Goal: Task Accomplishment & Management: Manage account settings

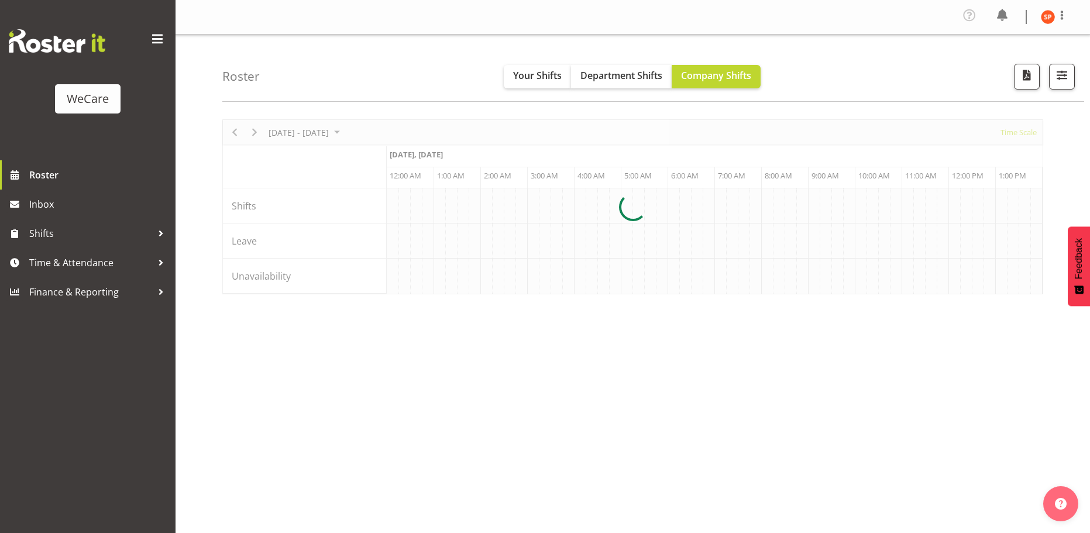
scroll to position [0, 2248]
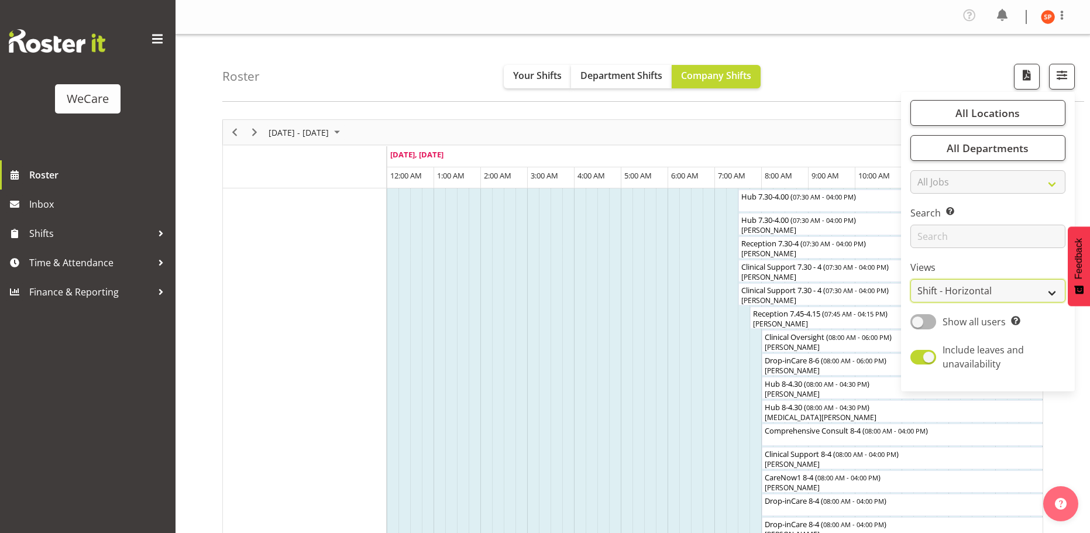
click at [959, 287] on select "Staff Role Shift - Horizontal Shift - Vertical Staff - Location" at bounding box center [988, 290] width 155 height 23
select select "location"
click at [911, 279] on select "Staff Role Shift - Horizontal Shift - Vertical Staff - Location" at bounding box center [988, 290] width 155 height 23
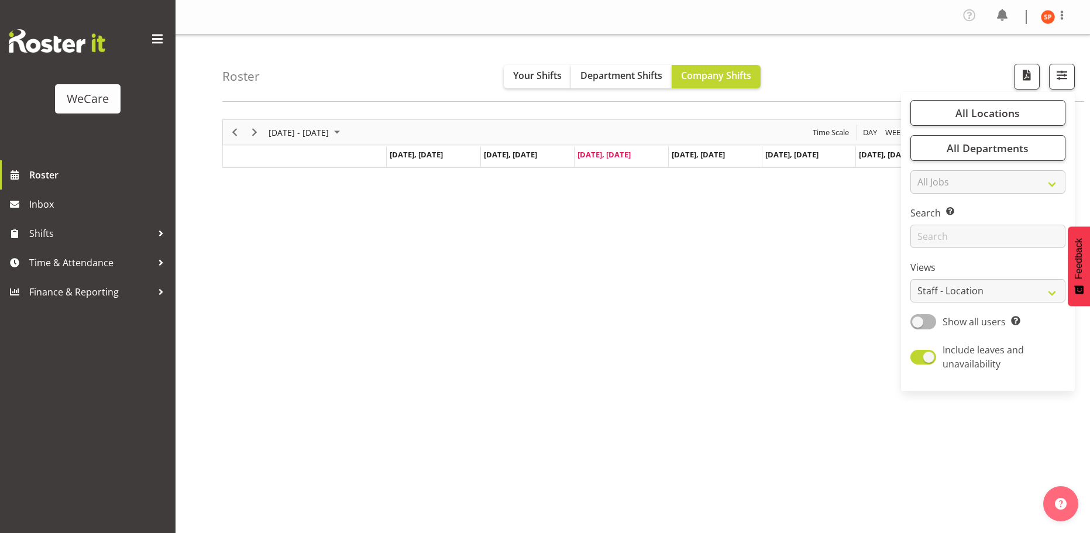
click at [845, 31] on div "Profile Log Out" at bounding box center [633, 17] width 915 height 35
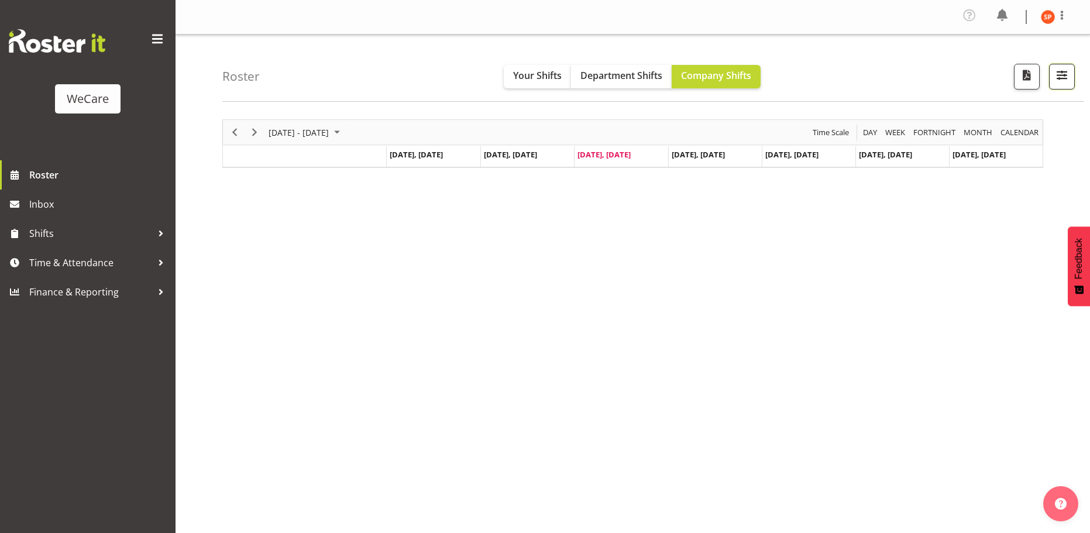
click at [1059, 80] on span "button" at bounding box center [1062, 74] width 15 height 15
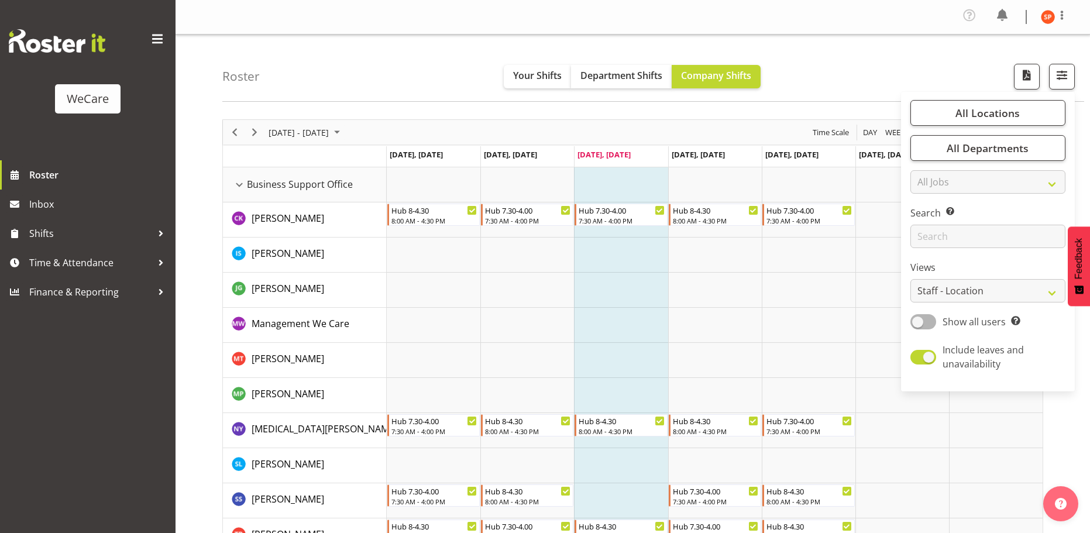
drag, startPoint x: 900, startPoint y: 56, endPoint x: 889, endPoint y: 64, distance: 13.3
click at [900, 56] on div "Roster Your Shifts Department Shifts Company Shifts All Locations Clear Busines…" at bounding box center [653, 68] width 862 height 67
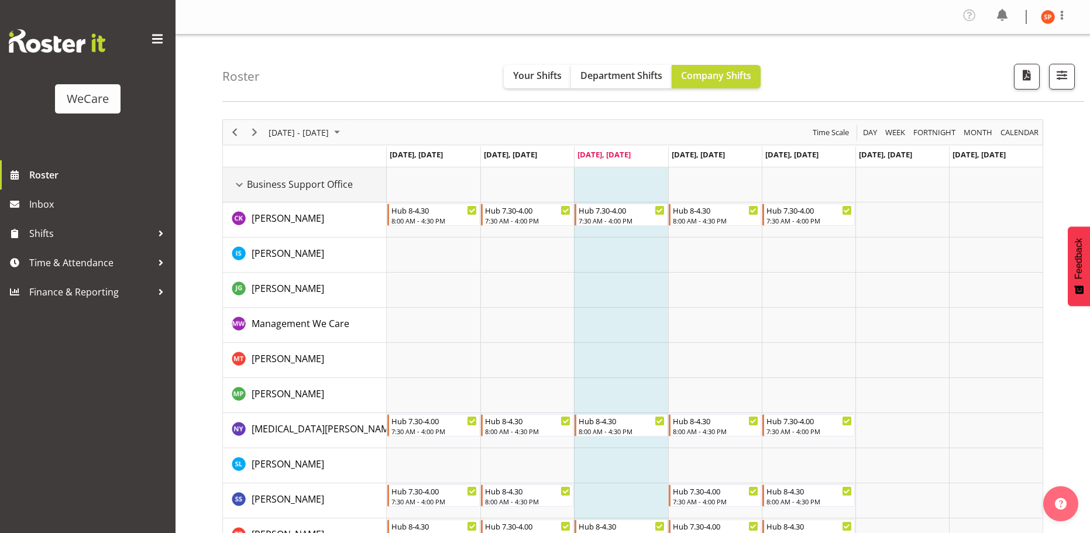
click at [241, 186] on div "Business Support Office resource" at bounding box center [239, 184] width 15 height 15
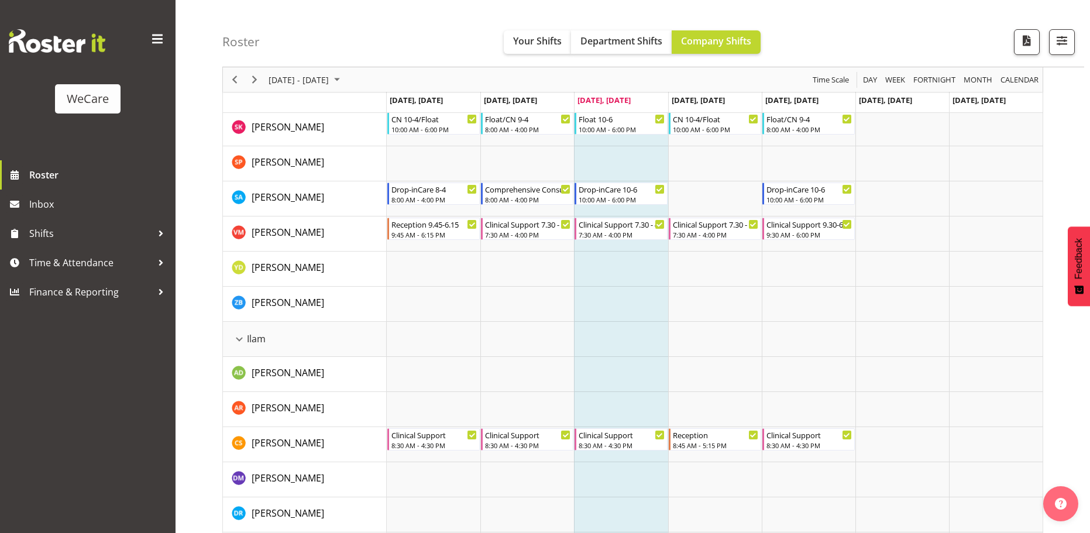
scroll to position [761, 0]
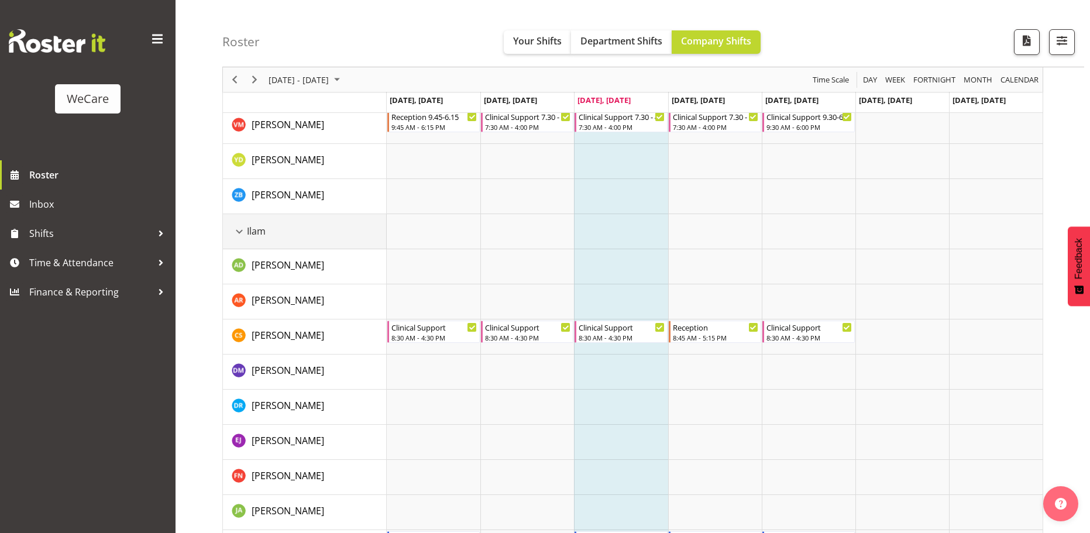
click at [236, 238] on div "Ilam resource" at bounding box center [239, 231] width 15 height 15
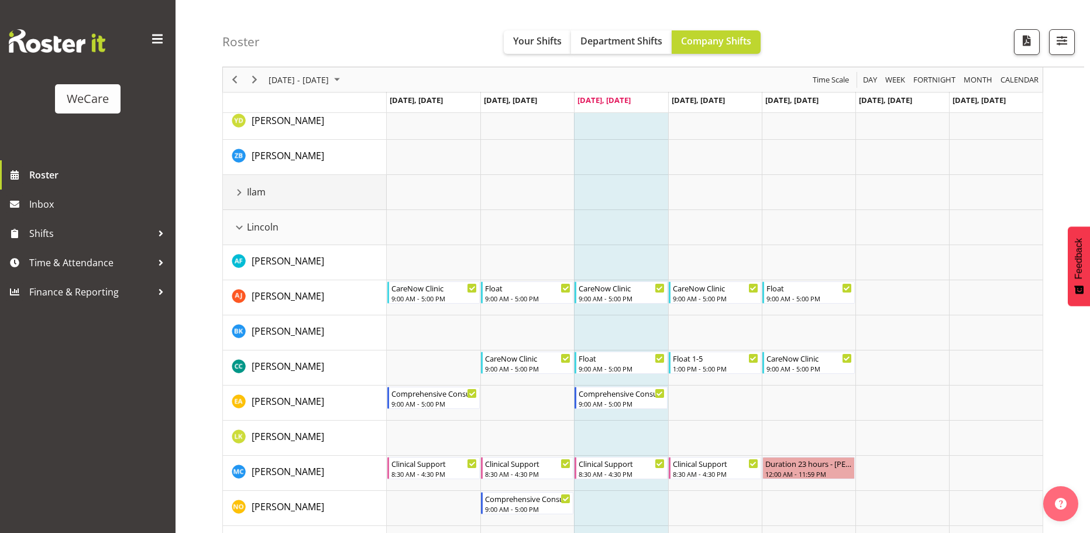
scroll to position [819, 0]
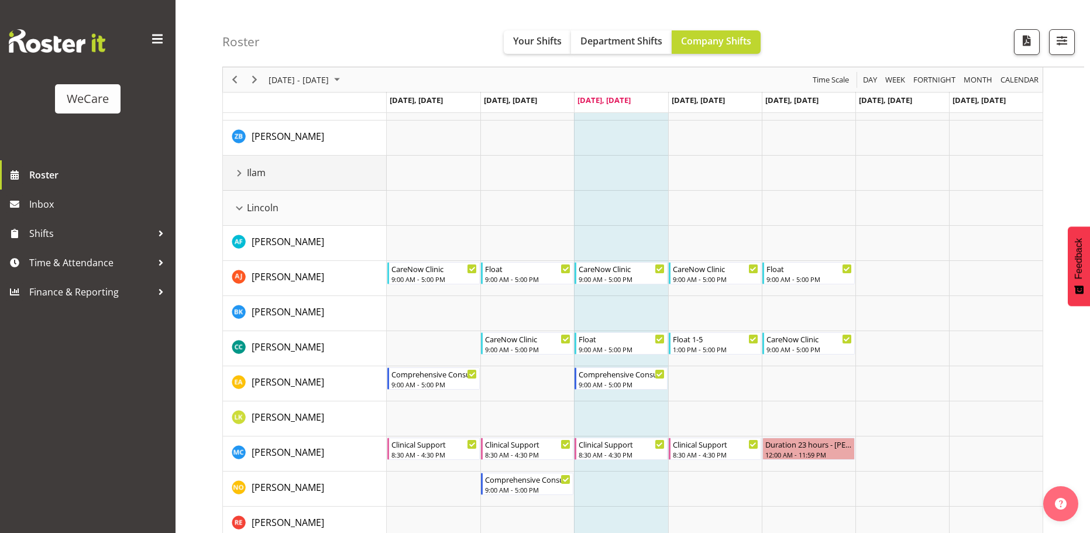
click at [237, 176] on div "Ilam resource" at bounding box center [239, 173] width 15 height 15
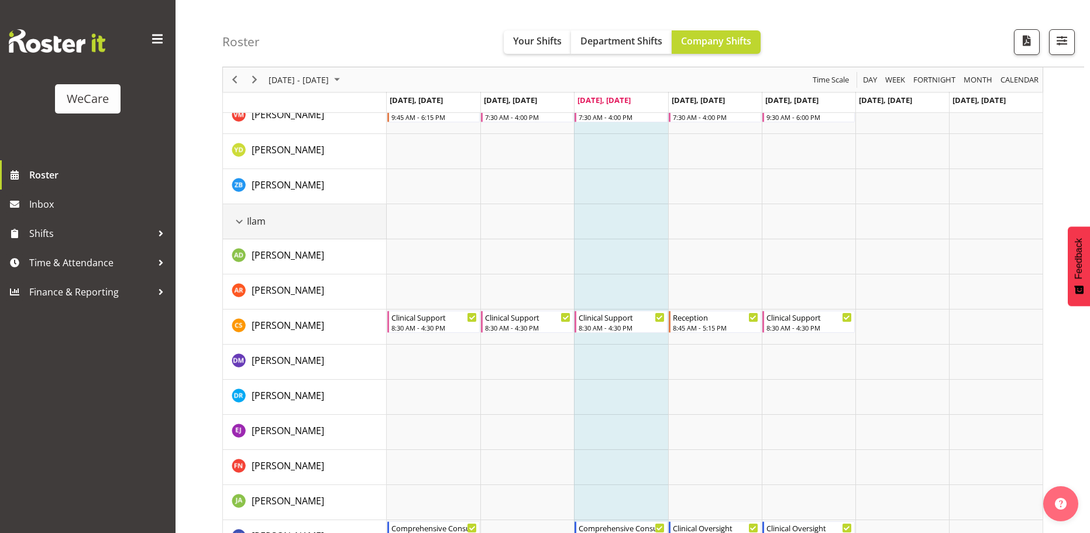
scroll to position [761, 0]
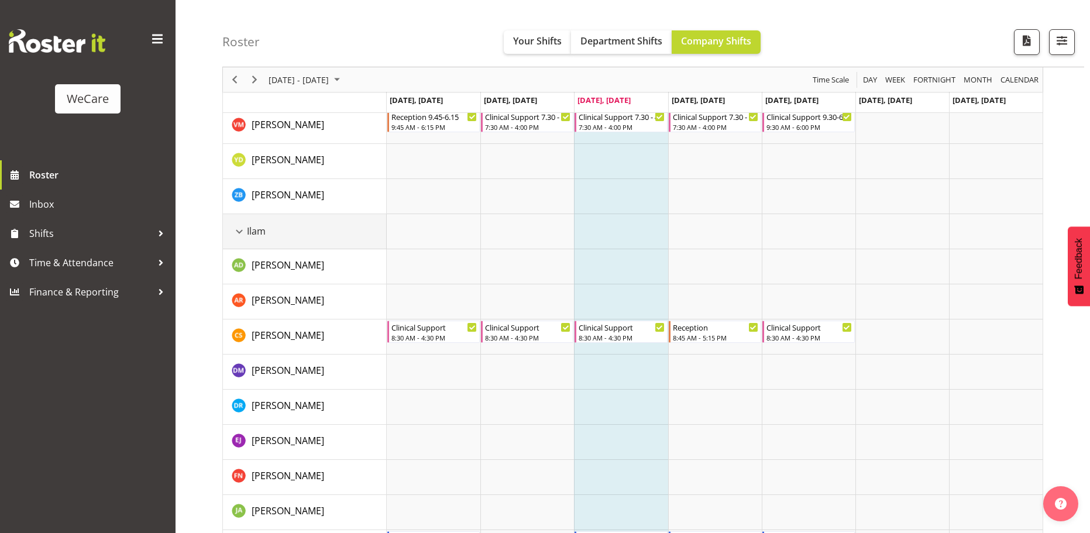
click at [243, 231] on div "Ilam resource" at bounding box center [239, 231] width 15 height 15
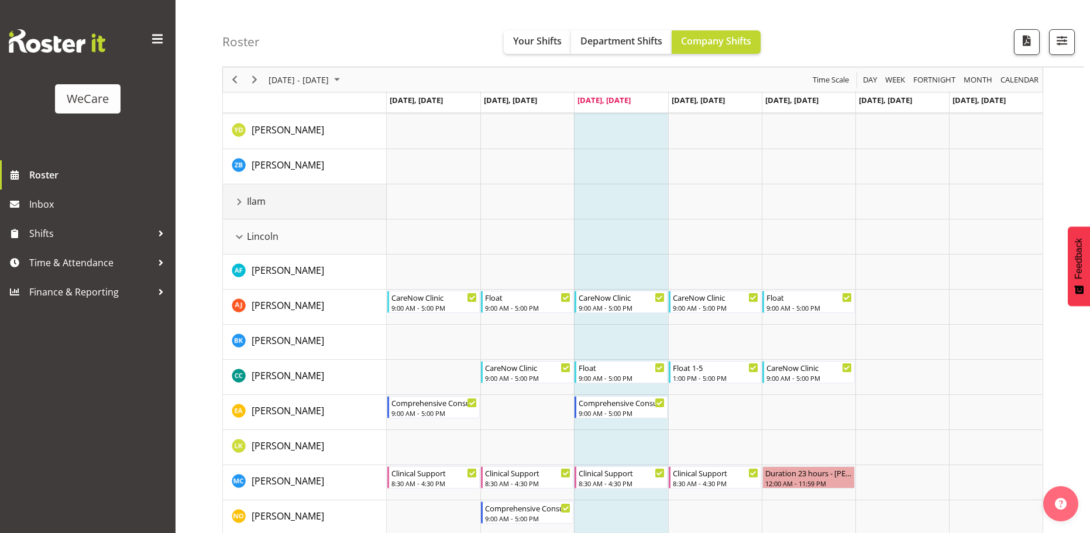
scroll to position [702, 0]
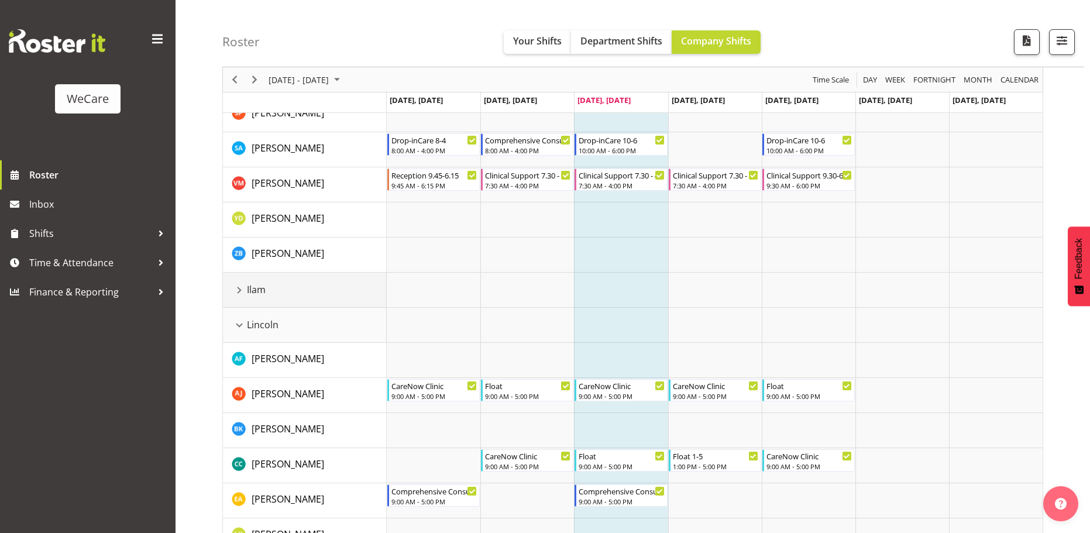
click at [239, 289] on div "Ilam resource" at bounding box center [239, 290] width 15 height 15
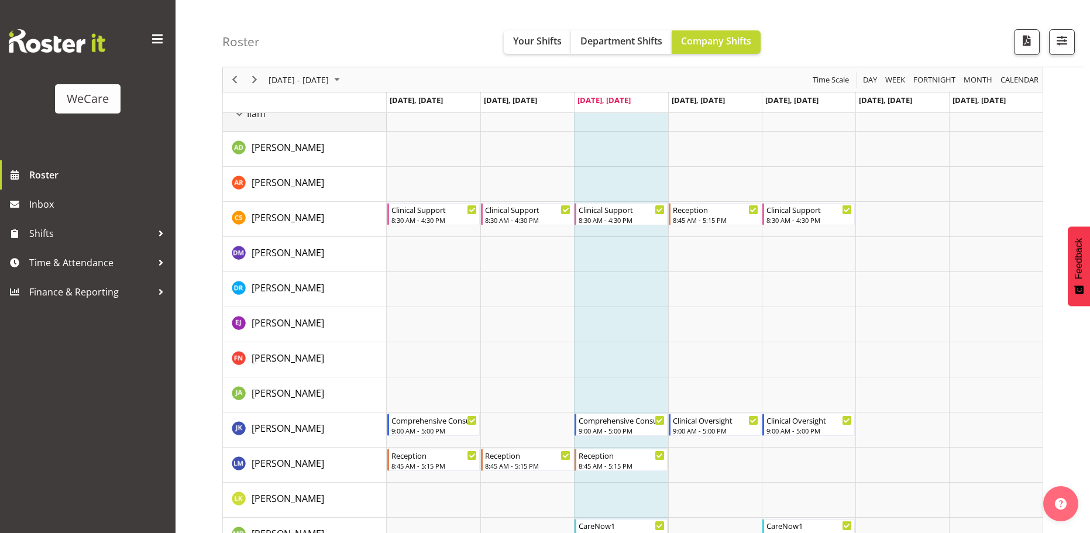
scroll to position [819, 0]
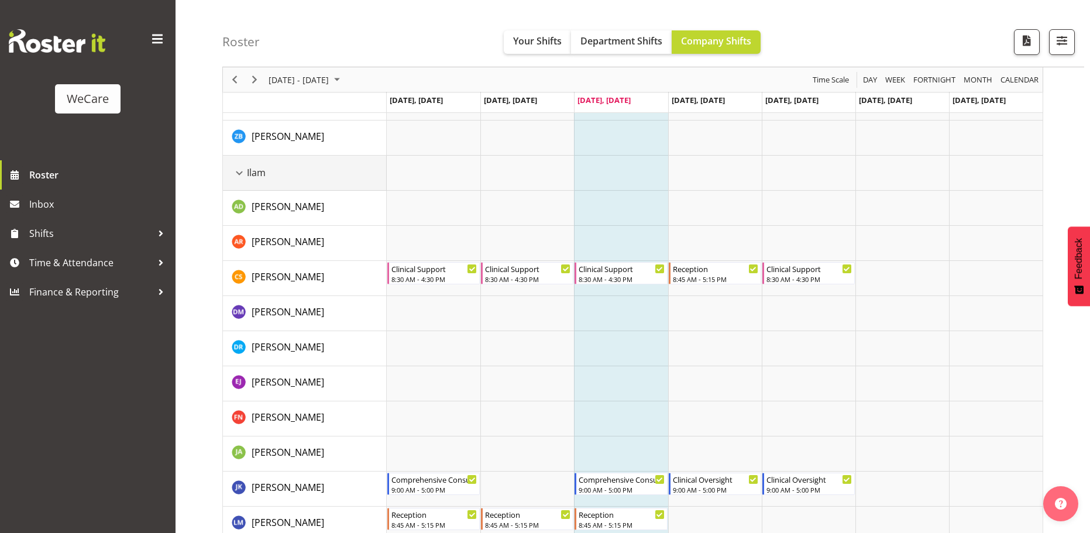
click at [239, 173] on div "Ilam resource" at bounding box center [239, 173] width 15 height 15
